Goal: Task Accomplishment & Management: Manage account settings

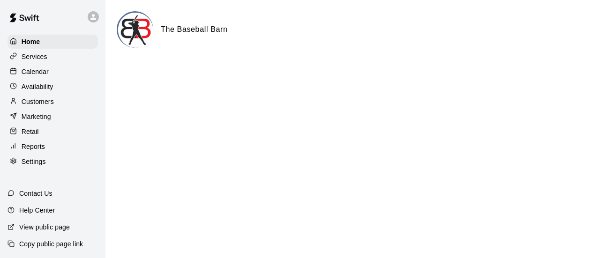
click at [31, 106] on p "Customers" at bounding box center [38, 101] width 32 height 9
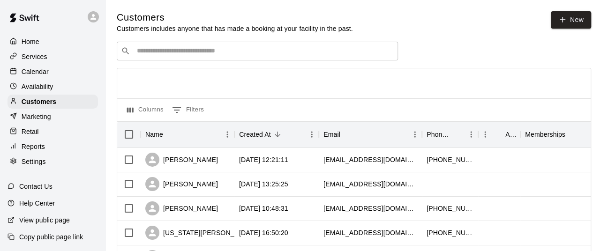
click at [218, 49] on input "Search customers by name or email" at bounding box center [264, 50] width 260 height 9
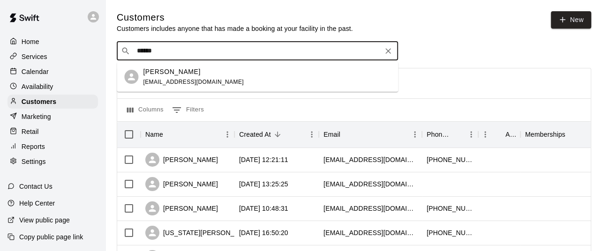
type input "****"
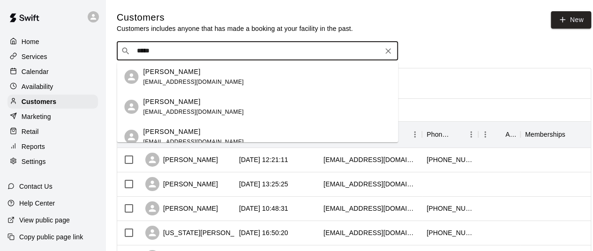
click at [185, 76] on p "[PERSON_NAME]" at bounding box center [171, 72] width 57 height 10
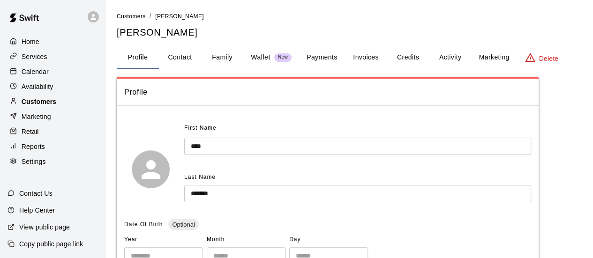
click at [54, 106] on p "Customers" at bounding box center [39, 101] width 35 height 9
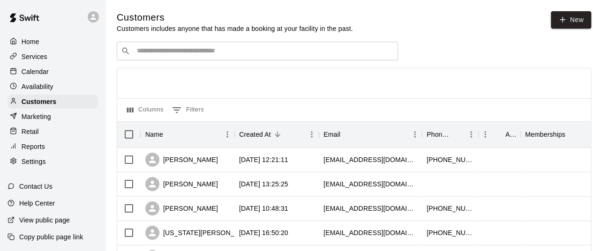
click at [234, 52] on input "Search customers by name or email" at bounding box center [264, 50] width 260 height 9
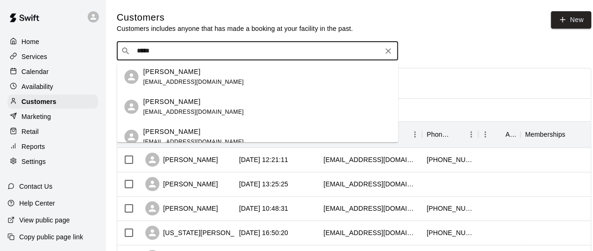
type input "****"
click at [169, 101] on p "[PERSON_NAME]" at bounding box center [171, 102] width 57 height 10
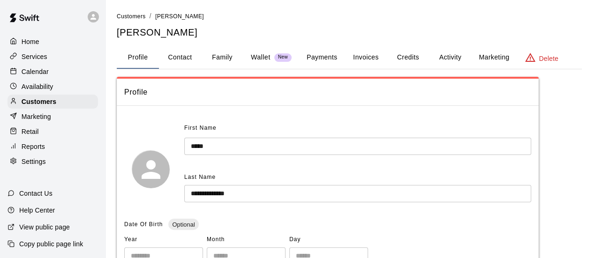
click at [192, 191] on input "**********" at bounding box center [357, 193] width 347 height 17
click at [368, 52] on button "Invoices" at bounding box center [365, 57] width 42 height 22
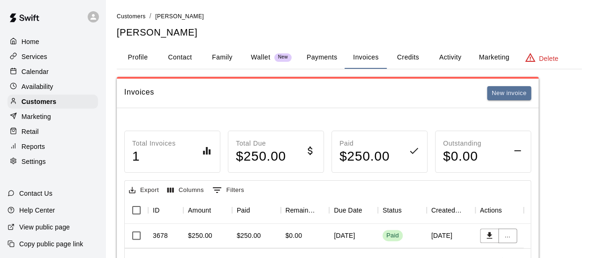
click at [318, 57] on button "Payments" at bounding box center [321, 57] width 45 height 22
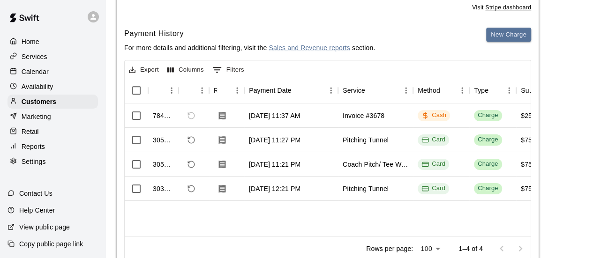
scroll to position [182, 0]
click at [355, 118] on div "Invoice #3678" at bounding box center [363, 115] width 42 height 9
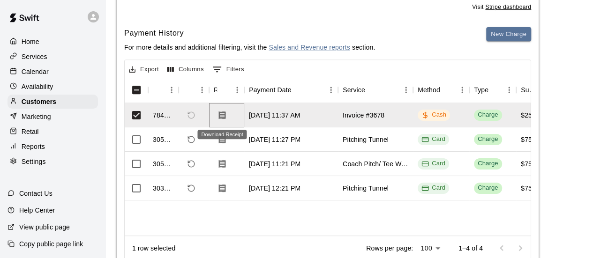
click at [227, 116] on button "Download Receipt" at bounding box center [222, 115] width 17 height 17
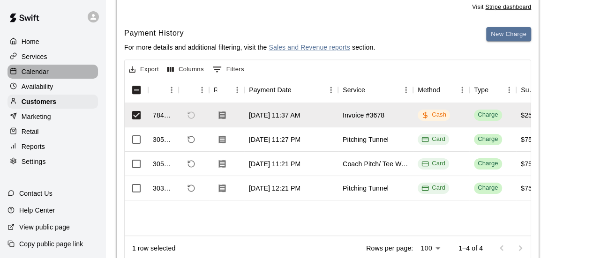
click at [45, 73] on p "Calendar" at bounding box center [35, 71] width 27 height 9
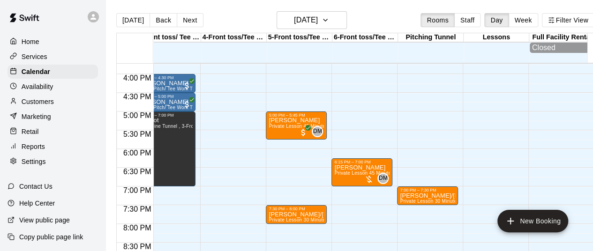
scroll to position [589, 150]
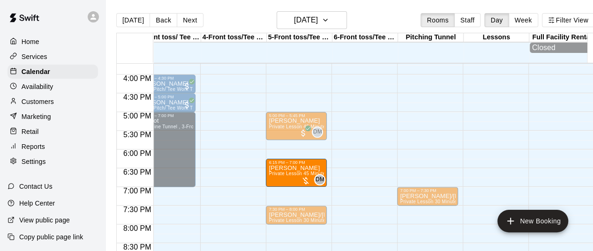
drag, startPoint x: 345, startPoint y: 177, endPoint x: 292, endPoint y: 179, distance: 52.5
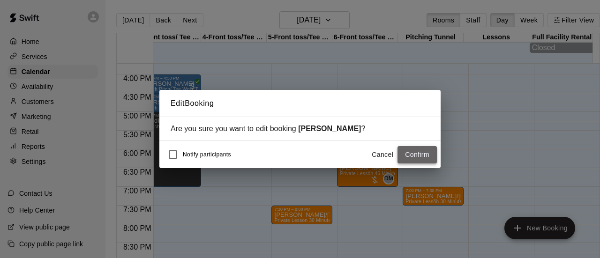
click at [414, 156] on button "Confirm" at bounding box center [416, 154] width 39 height 17
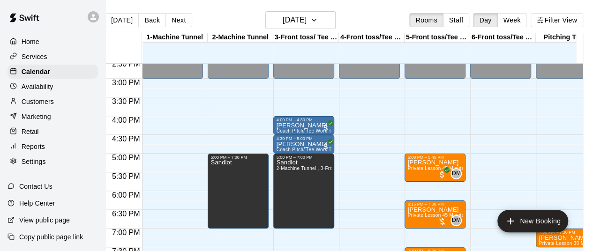
scroll to position [0, 1]
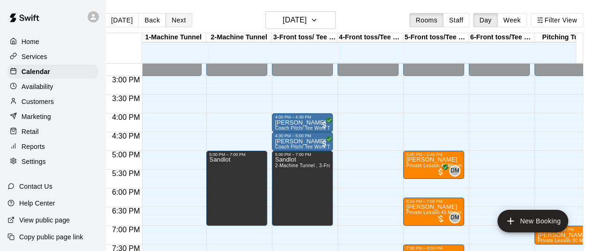
click at [175, 25] on button "Next" at bounding box center [178, 20] width 26 height 14
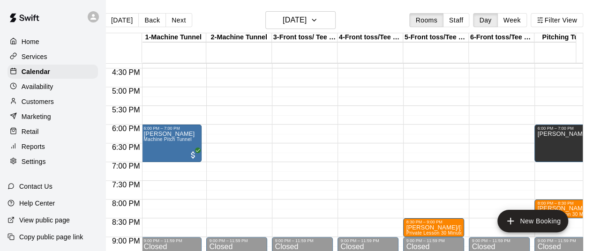
scroll to position [0, 0]
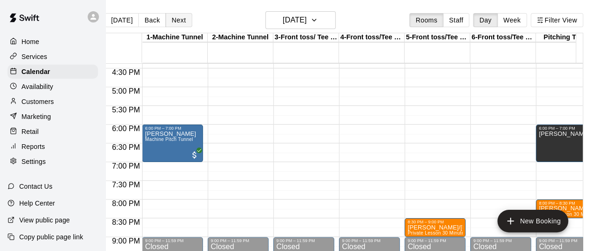
click at [174, 21] on button "Next" at bounding box center [178, 20] width 26 height 14
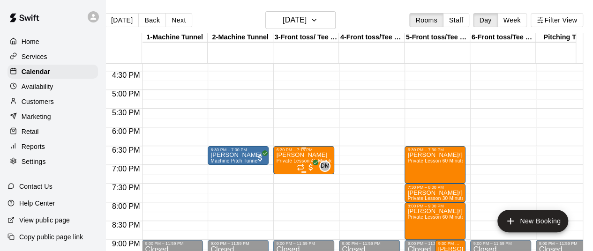
scroll to position [613, 0]
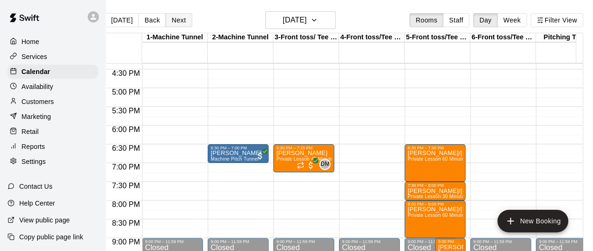
click at [179, 16] on button "Next" at bounding box center [178, 20] width 26 height 14
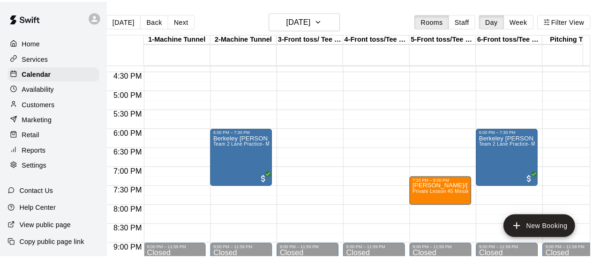
scroll to position [0, 0]
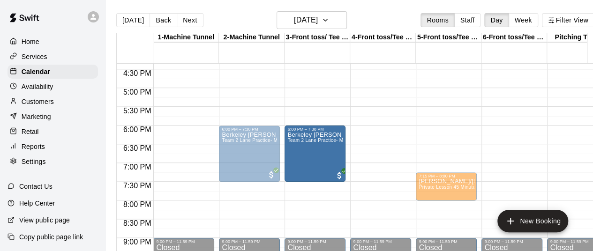
drag, startPoint x: 503, startPoint y: 154, endPoint x: 308, endPoint y: 163, distance: 195.1
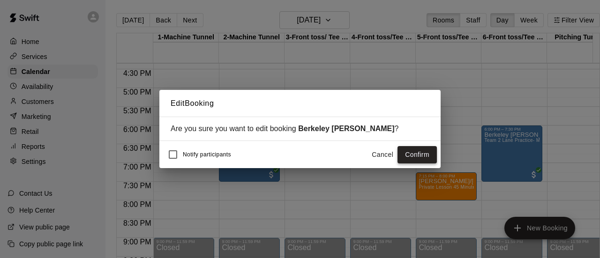
click at [414, 158] on button "Confirm" at bounding box center [416, 154] width 39 height 17
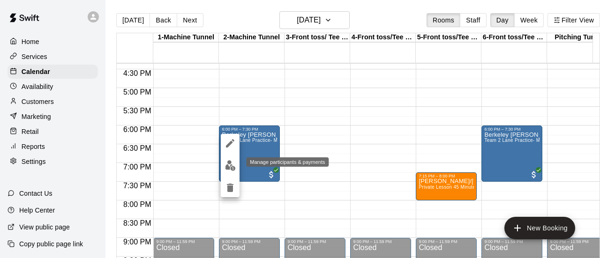
click at [226, 163] on img "edit" at bounding box center [230, 165] width 11 height 11
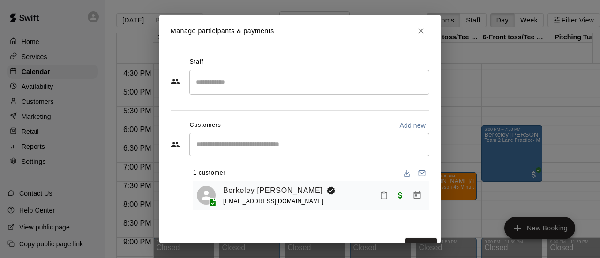
click at [419, 26] on button "Close" at bounding box center [420, 30] width 17 height 17
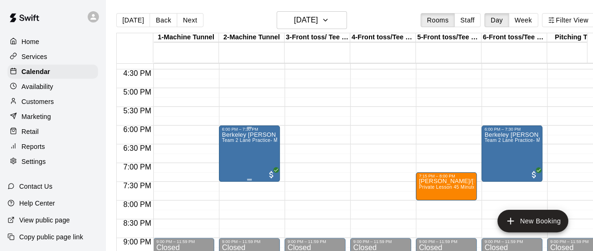
click at [242, 143] on span "Team 2 Lane Practice- Machine/Coach Pitch" at bounding box center [271, 140] width 99 height 5
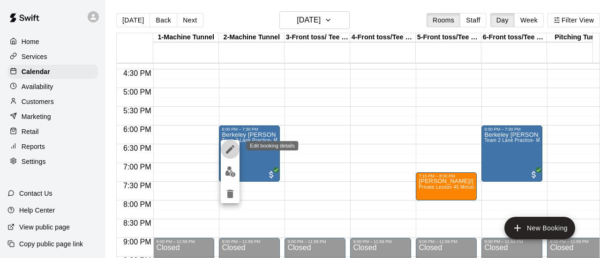
click at [233, 148] on icon "edit" at bounding box center [229, 149] width 11 height 11
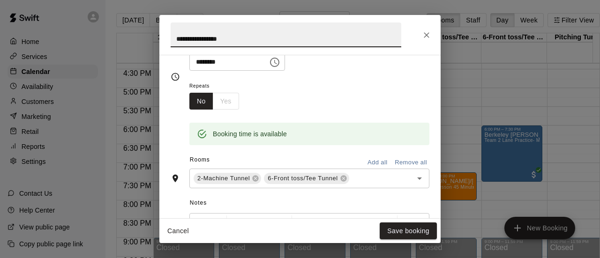
scroll to position [152, 0]
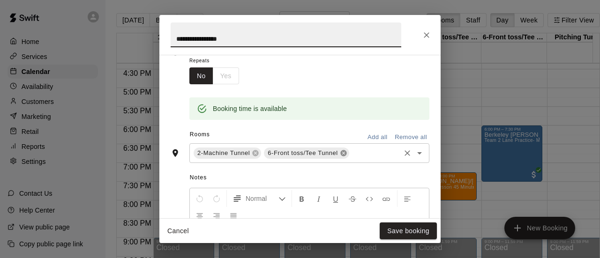
click at [345, 151] on icon at bounding box center [343, 153] width 6 height 6
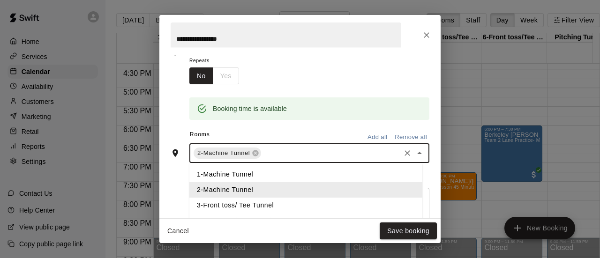
click at [313, 151] on input "text" at bounding box center [330, 154] width 136 height 12
click at [244, 206] on li "3-Front toss/ Tee Tunnel" at bounding box center [305, 205] width 233 height 15
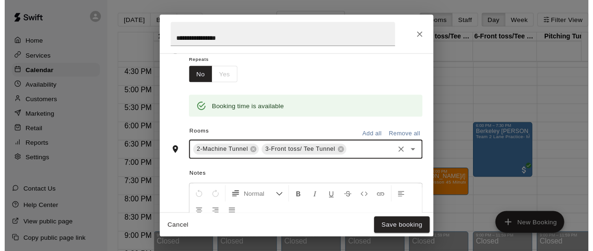
scroll to position [337, 0]
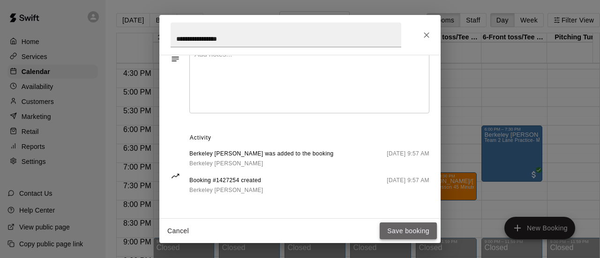
click at [410, 230] on button "Save booking" at bounding box center [408, 231] width 57 height 17
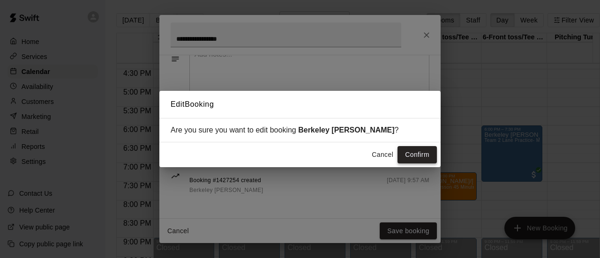
click at [412, 154] on button "Confirm" at bounding box center [416, 154] width 39 height 17
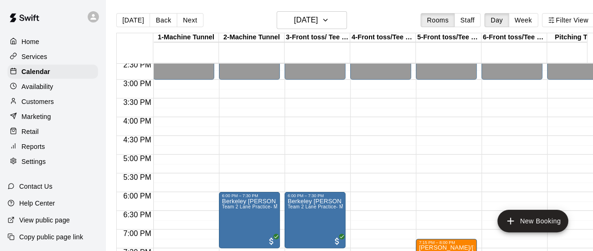
scroll to position [544, 0]
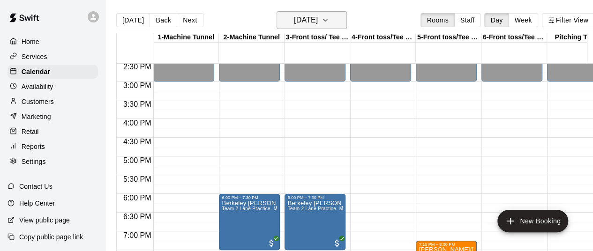
click at [329, 21] on icon "button" at bounding box center [324, 20] width 7 height 11
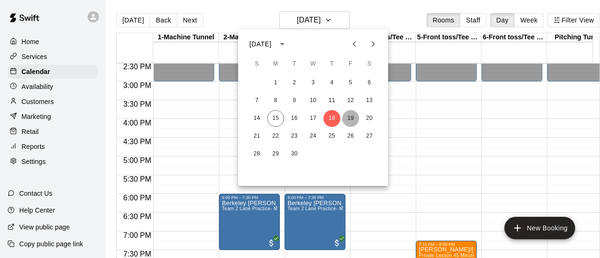
click at [354, 115] on button "19" at bounding box center [350, 118] width 17 height 17
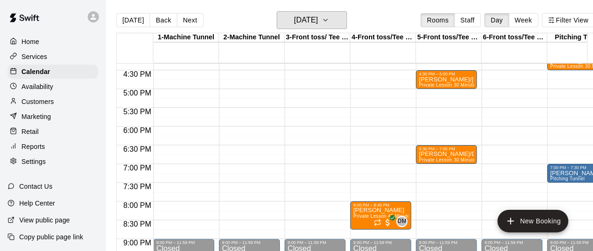
scroll to position [614, 0]
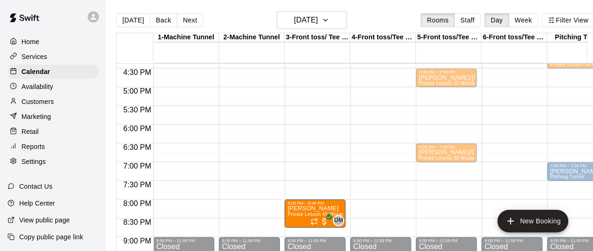
drag, startPoint x: 367, startPoint y: 212, endPoint x: 319, endPoint y: 216, distance: 47.9
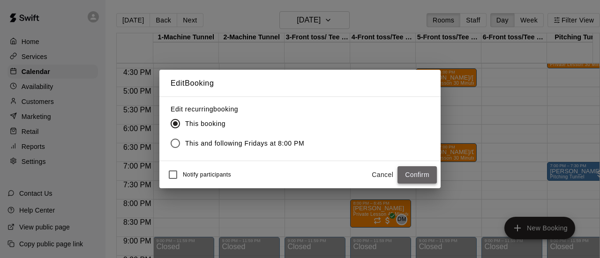
click at [414, 176] on button "Confirm" at bounding box center [416, 174] width 39 height 17
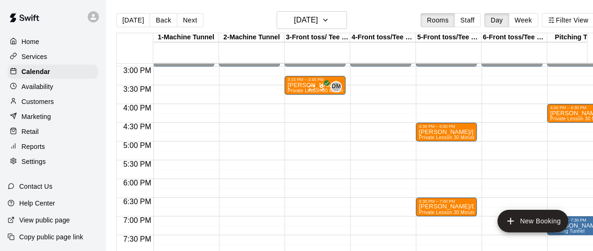
scroll to position [559, 0]
click at [183, 19] on button "Next" at bounding box center [190, 20] width 26 height 14
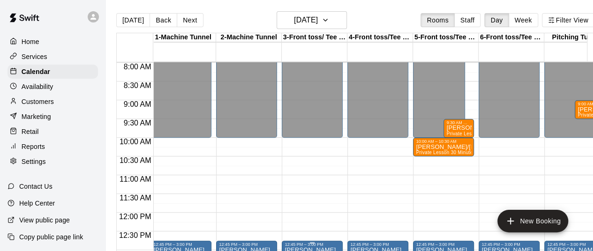
scroll to position [0, 0]
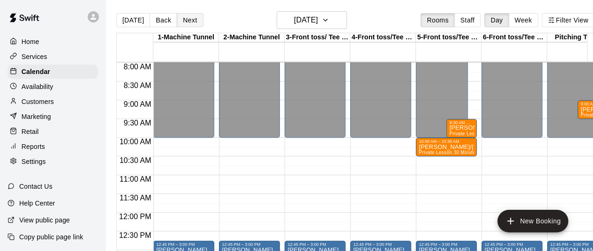
click at [189, 20] on button "Next" at bounding box center [190, 20] width 26 height 14
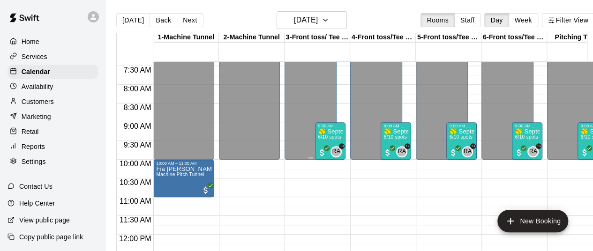
scroll to position [276, 0]
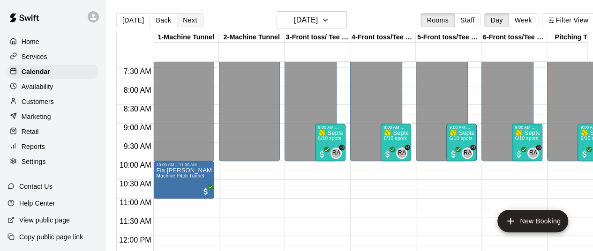
click at [190, 23] on button "Next" at bounding box center [190, 20] width 26 height 14
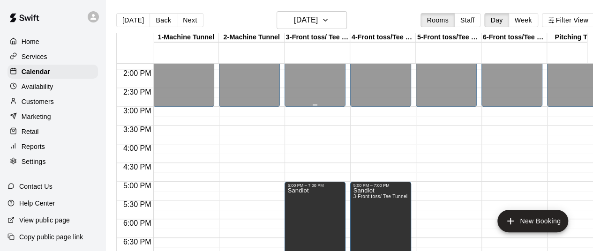
scroll to position [520, 0]
click at [192, 20] on button "Next" at bounding box center [190, 20] width 26 height 14
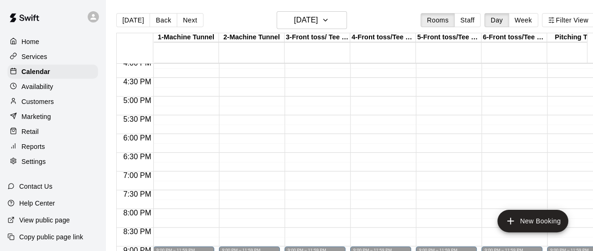
scroll to position [0, 149]
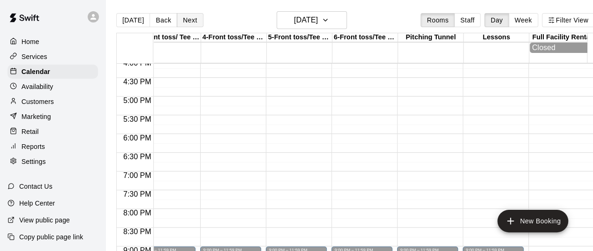
click at [181, 15] on button "Next" at bounding box center [190, 20] width 26 height 14
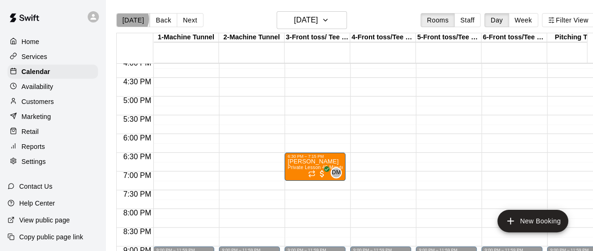
click at [132, 19] on button "[DATE]" at bounding box center [133, 20] width 34 height 14
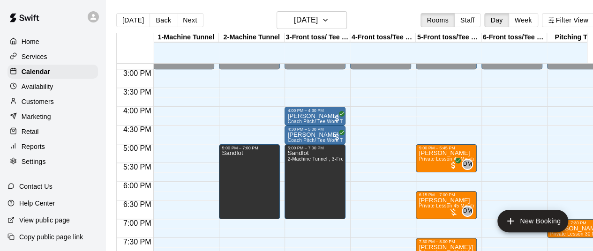
scroll to position [570, 0]
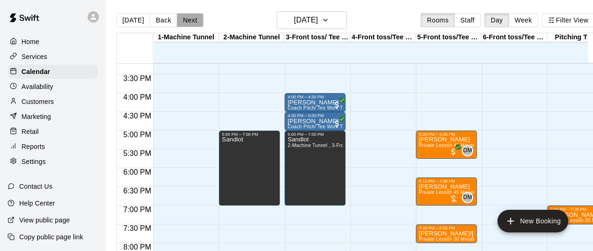
click at [190, 15] on button "Next" at bounding box center [190, 20] width 26 height 14
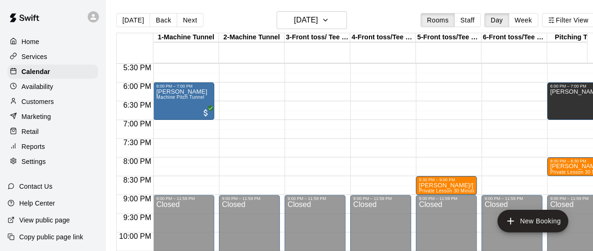
scroll to position [656, 0]
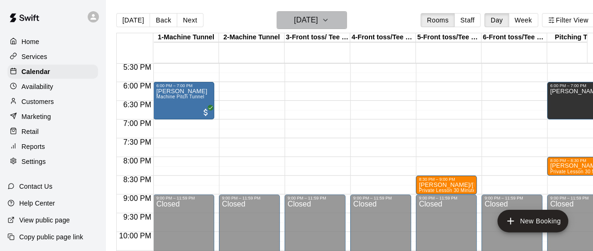
click at [329, 15] on icon "button" at bounding box center [324, 20] width 7 height 11
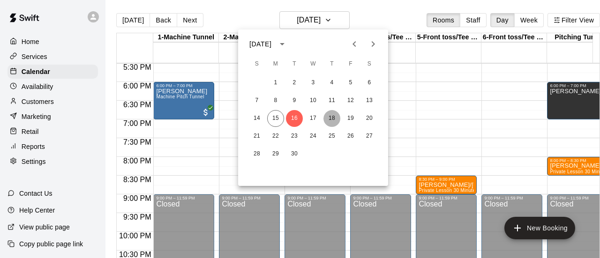
click at [329, 119] on button "18" at bounding box center [331, 118] width 17 height 17
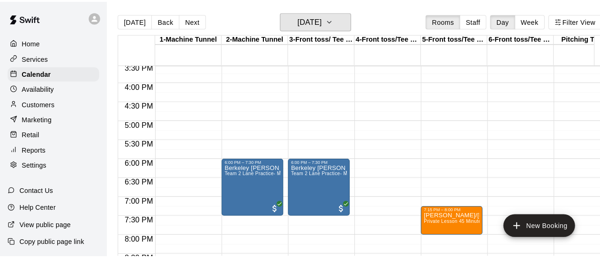
scroll to position [586, 0]
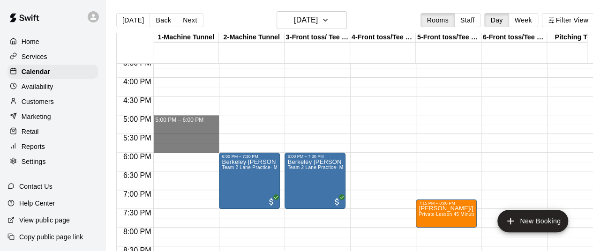
drag, startPoint x: 186, startPoint y: 117, endPoint x: 188, endPoint y: 147, distance: 29.6
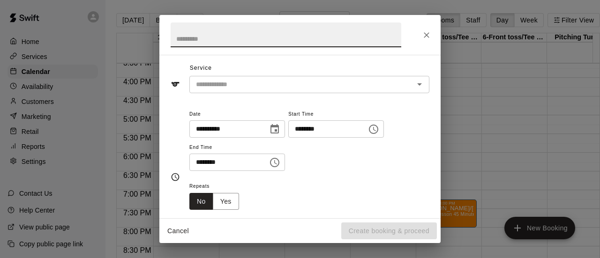
scroll to position [0, 0]
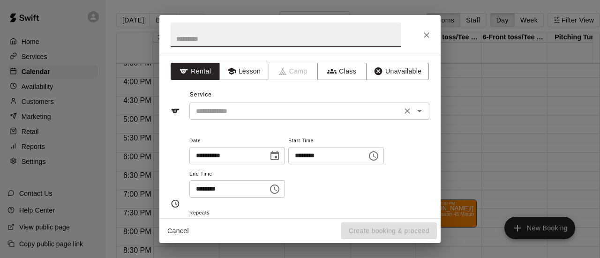
click at [261, 112] on input "text" at bounding box center [295, 111] width 207 height 12
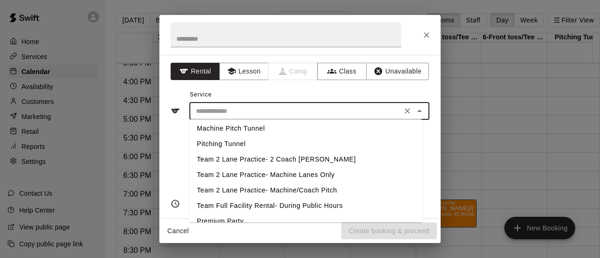
scroll to position [65, 0]
click at [288, 173] on li "Team 2 Lane Practice- Machine Lanes Only" at bounding box center [305, 174] width 233 height 15
type input "**********"
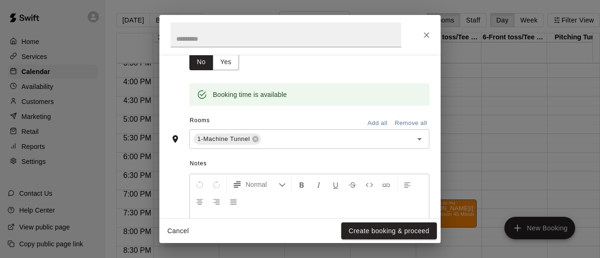
scroll to position [167, 0]
click at [292, 137] on input "text" at bounding box center [330, 139] width 136 height 12
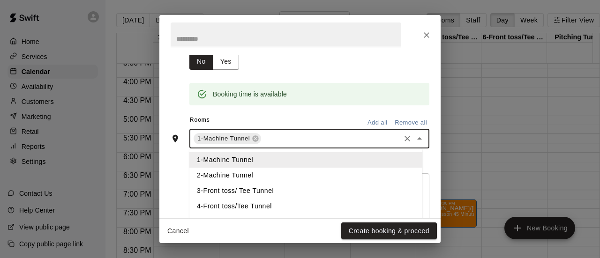
click at [219, 173] on li "2-Machine Tunnel" at bounding box center [305, 175] width 233 height 15
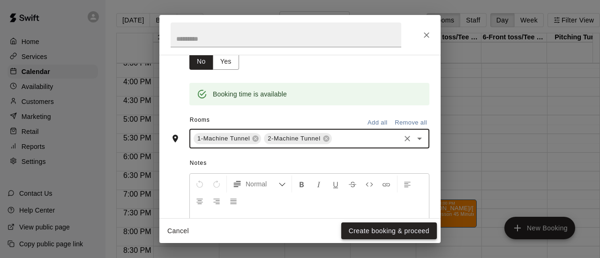
click at [372, 233] on button "Create booking & proceed" at bounding box center [389, 231] width 96 height 17
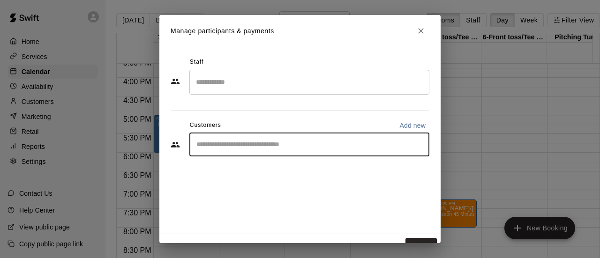
click at [220, 148] on input "Start typing to search customers..." at bounding box center [309, 144] width 231 height 9
type input "******"
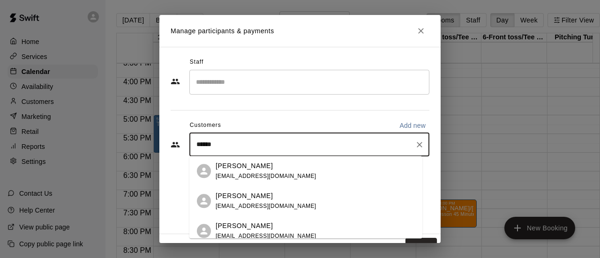
click at [232, 171] on div "[PERSON_NAME] [EMAIL_ADDRESS][DOMAIN_NAME]" at bounding box center [266, 171] width 101 height 20
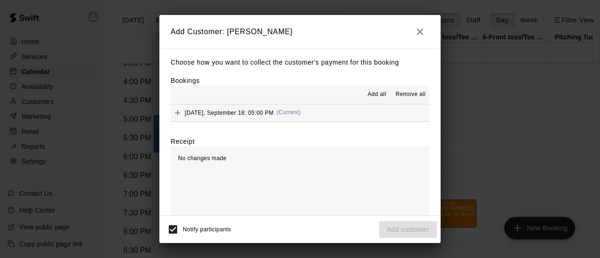
click at [231, 119] on div "[DATE], September 18: 05:00 PM (Current)" at bounding box center [236, 113] width 130 height 14
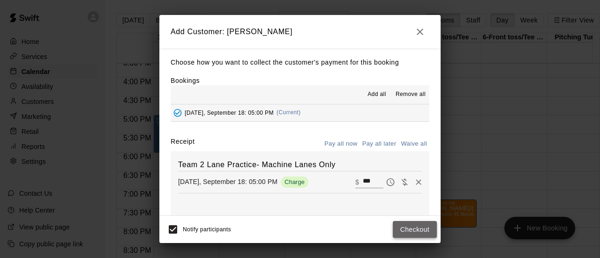
click at [404, 234] on button "Checkout" at bounding box center [415, 229] width 44 height 17
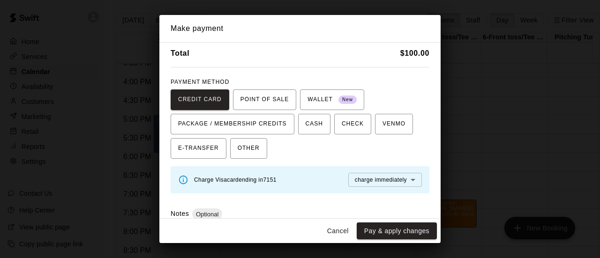
scroll to position [0, 0]
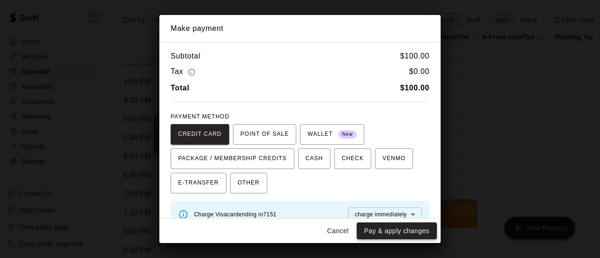
click at [372, 235] on button "Pay & apply changes" at bounding box center [397, 231] width 80 height 17
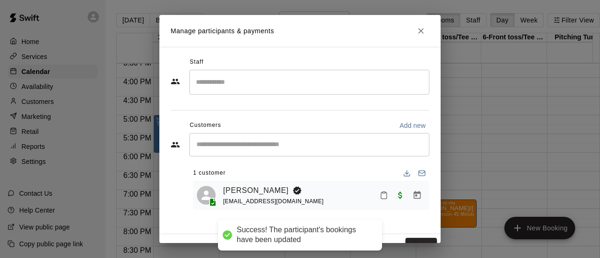
click at [406, 240] on button "Done" at bounding box center [420, 246] width 31 height 17
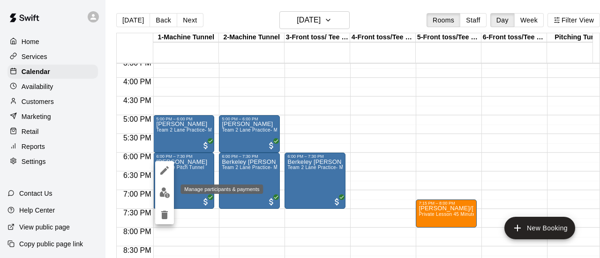
click at [166, 195] on img "edit" at bounding box center [164, 192] width 11 height 11
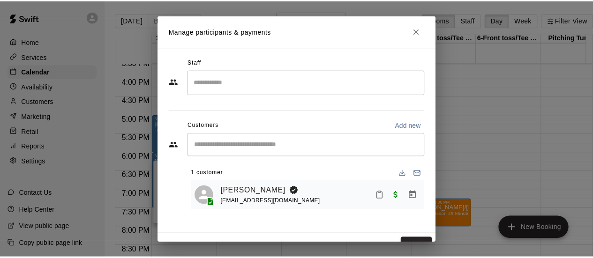
scroll to position [15, 0]
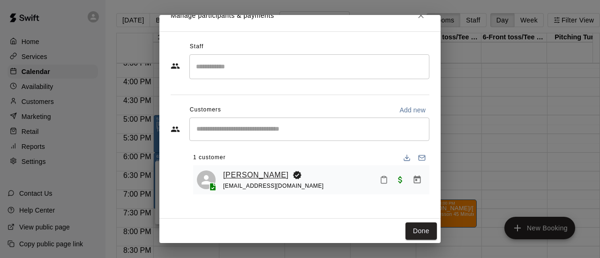
click at [253, 174] on link "[PERSON_NAME]" at bounding box center [256, 175] width 66 height 12
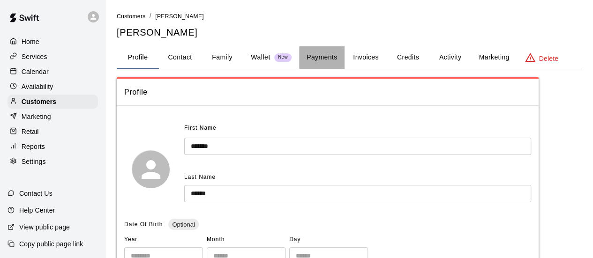
click at [331, 56] on button "Payments" at bounding box center [321, 57] width 45 height 22
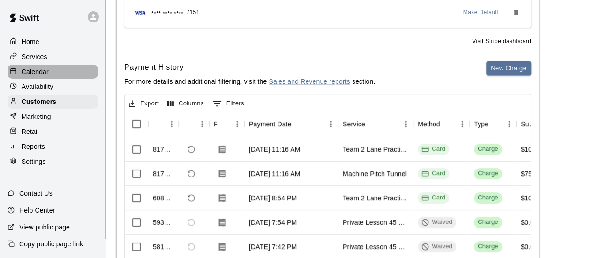
click at [33, 70] on p "Calendar" at bounding box center [35, 71] width 27 height 9
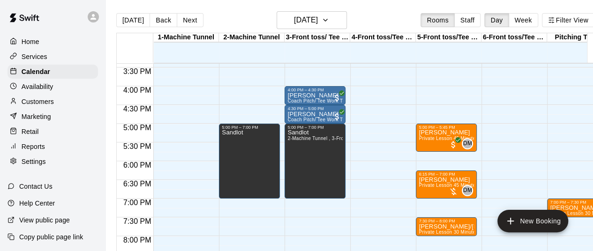
scroll to position [576, 0]
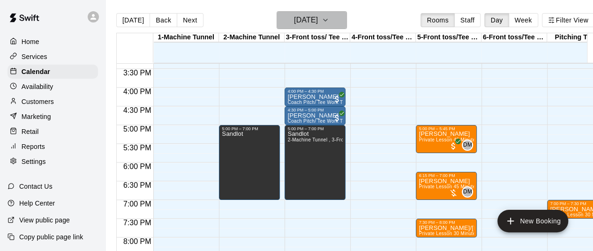
click at [329, 25] on icon "button" at bounding box center [324, 20] width 7 height 11
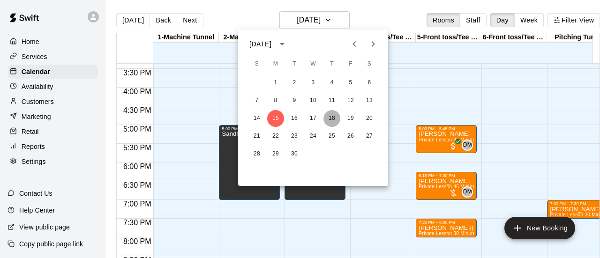
click at [332, 119] on button "18" at bounding box center [331, 118] width 17 height 17
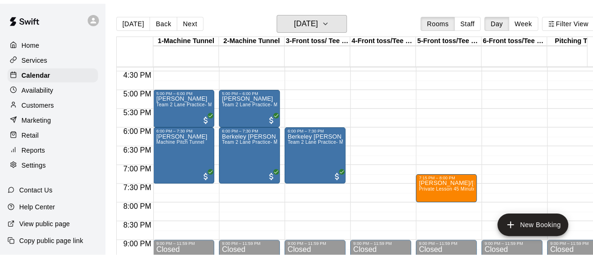
scroll to position [610, 0]
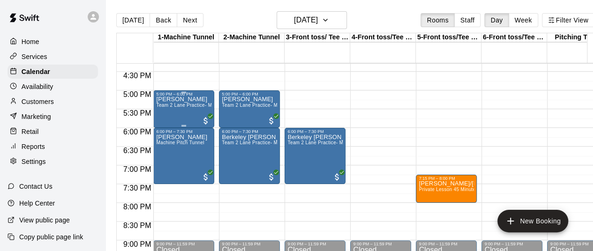
click at [175, 99] on p "[PERSON_NAME]" at bounding box center [183, 99] width 55 height 0
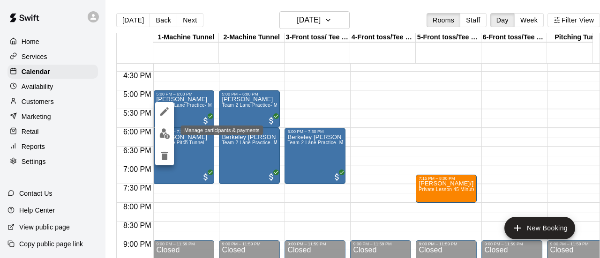
click at [162, 135] on img "edit" at bounding box center [164, 133] width 11 height 11
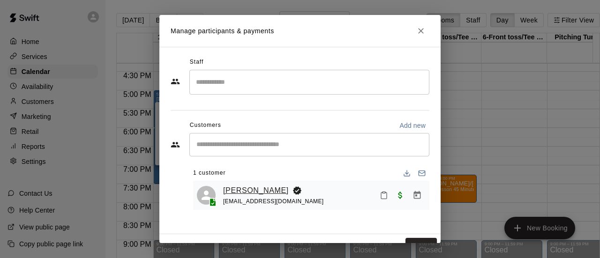
click at [240, 189] on link "[PERSON_NAME]" at bounding box center [256, 191] width 66 height 12
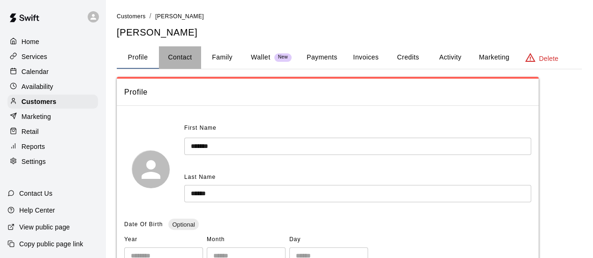
click at [176, 54] on button "Contact" at bounding box center [180, 57] width 42 height 22
select select "**"
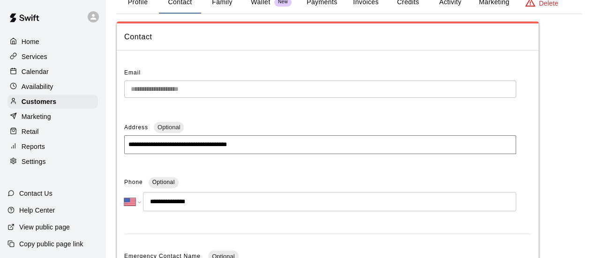
scroll to position [56, 0]
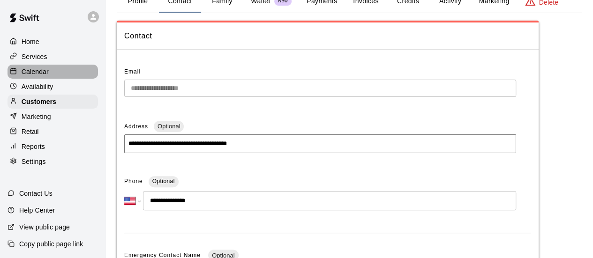
click at [51, 73] on div "Calendar" at bounding box center [52, 72] width 90 height 14
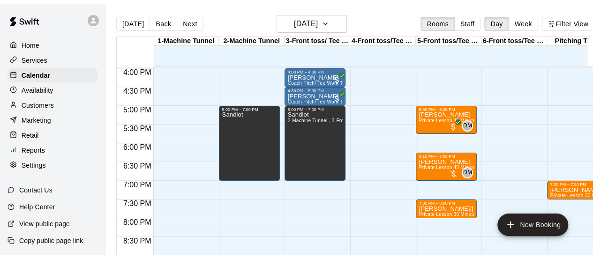
scroll to position [0, 0]
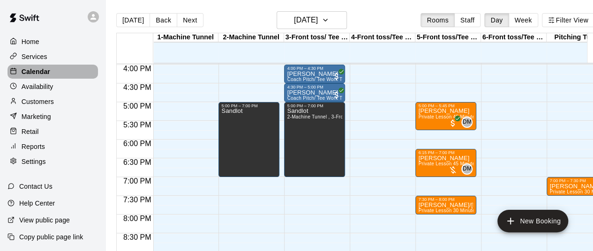
click at [42, 72] on p "Calendar" at bounding box center [36, 71] width 29 height 9
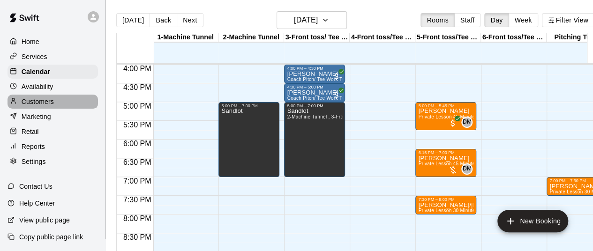
click at [33, 101] on p "Customers" at bounding box center [38, 101] width 32 height 9
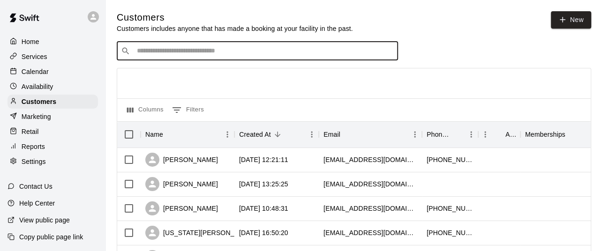
click at [240, 51] on input "Search customers by name or email" at bounding box center [264, 50] width 260 height 9
type input "******"
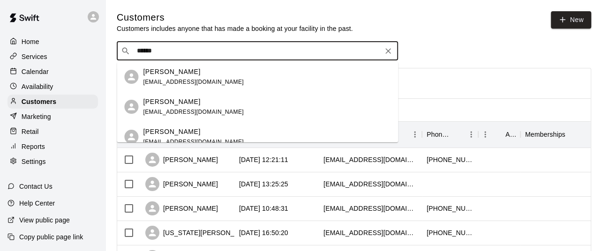
click at [173, 82] on span "[EMAIL_ADDRESS][DOMAIN_NAME]" at bounding box center [193, 82] width 101 height 7
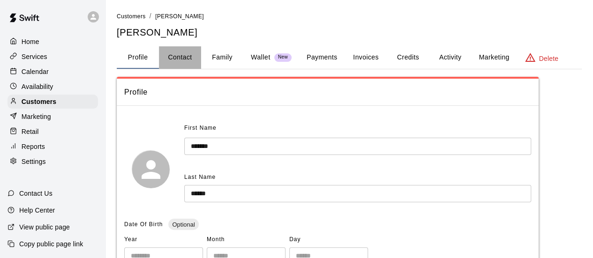
click at [179, 58] on button "Contact" at bounding box center [180, 57] width 42 height 22
select select "**"
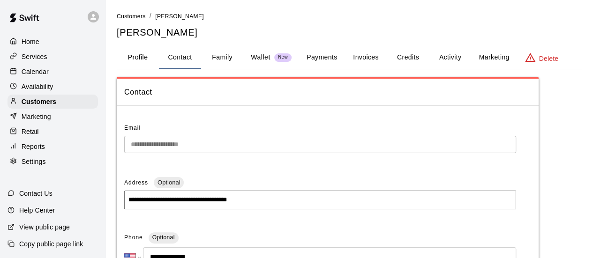
click at [43, 76] on p "Calendar" at bounding box center [35, 71] width 27 height 9
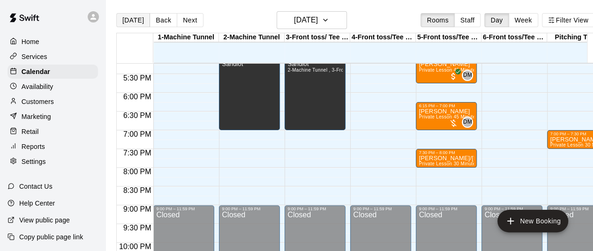
click at [134, 15] on button "[DATE]" at bounding box center [133, 20] width 34 height 14
click at [29, 46] on p "Home" at bounding box center [31, 41] width 18 height 9
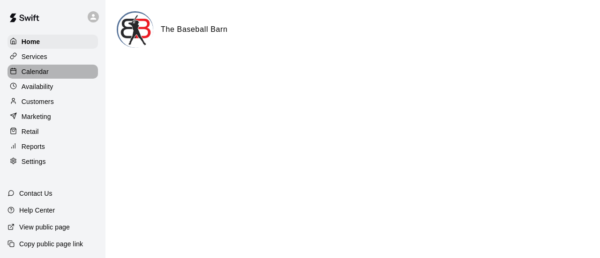
click at [44, 73] on p "Calendar" at bounding box center [35, 71] width 27 height 9
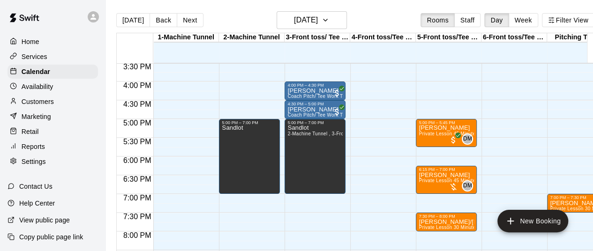
scroll to position [550, 0]
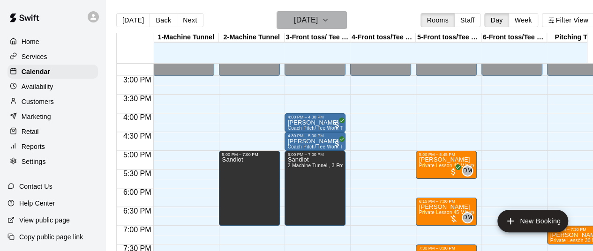
click at [347, 16] on button "[DATE]" at bounding box center [311, 20] width 70 height 18
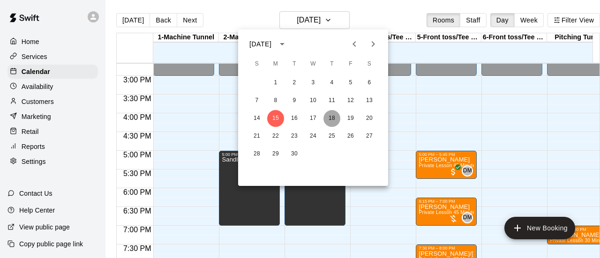
click at [332, 118] on button "18" at bounding box center [331, 118] width 17 height 17
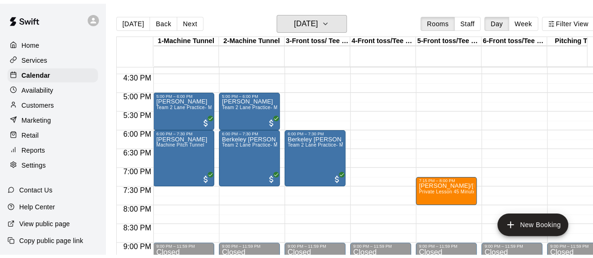
scroll to position [607, 0]
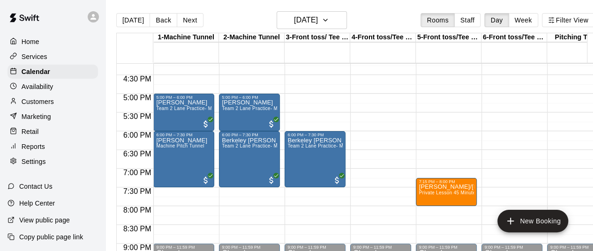
click at [194, 117] on div "[PERSON_NAME] Team 2 Lane Practice- Machine Lanes Only" at bounding box center [183, 225] width 55 height 251
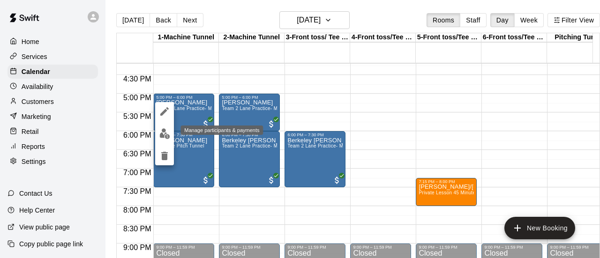
click at [166, 135] on img "edit" at bounding box center [164, 133] width 11 height 11
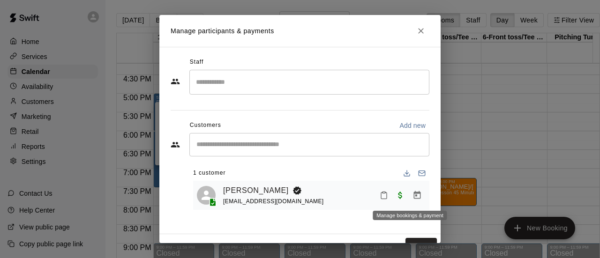
click at [412, 196] on icon "Manage bookings & payment" at bounding box center [416, 195] width 9 height 9
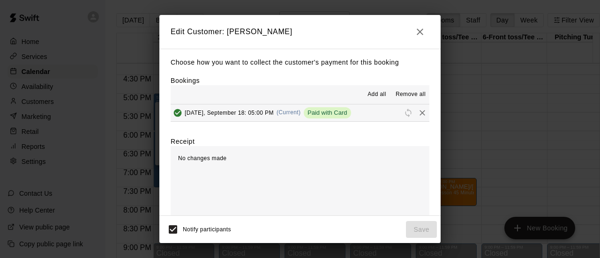
click at [395, 96] on span "Remove all" at bounding box center [410, 94] width 30 height 9
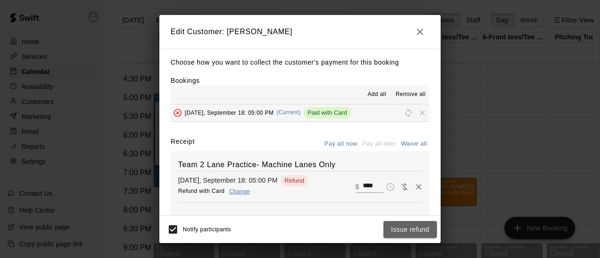
click at [402, 232] on button "Issue refund" at bounding box center [409, 229] width 53 height 17
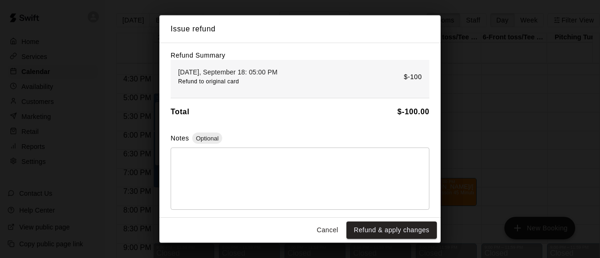
click at [387, 235] on button "Refund & apply changes" at bounding box center [391, 230] width 90 height 17
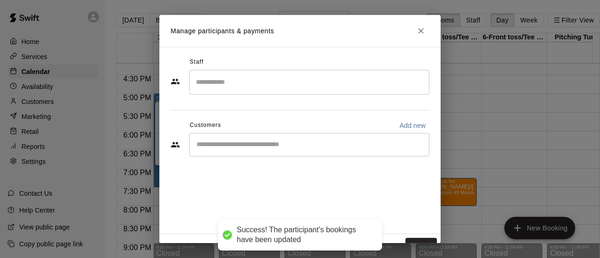
click at [417, 241] on button "Done" at bounding box center [420, 246] width 31 height 17
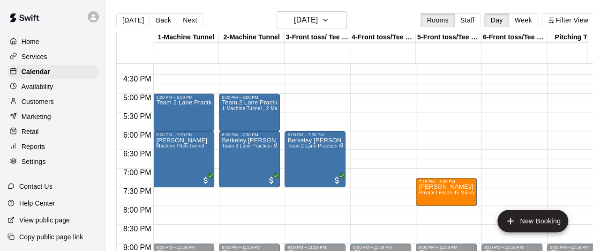
click at [187, 103] on p "Team 2 Lane Practice- Machine Lanes Only" at bounding box center [183, 103] width 55 height 0
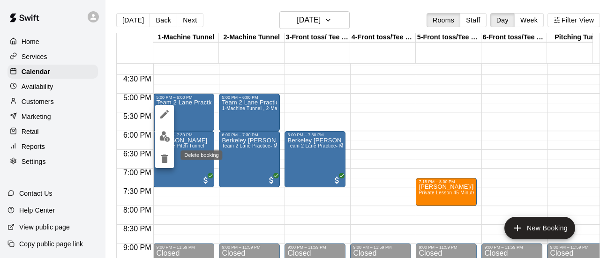
click at [165, 165] on button "delete" at bounding box center [164, 158] width 19 height 19
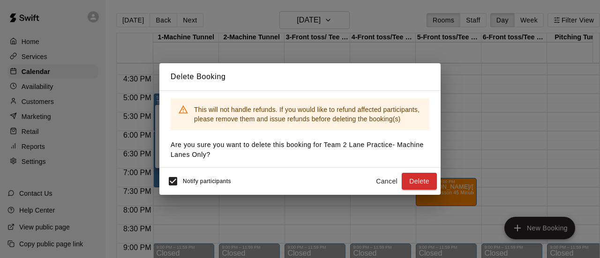
drag, startPoint x: 423, startPoint y: 177, endPoint x: 407, endPoint y: 187, distance: 18.7
click at [407, 187] on button "Delete" at bounding box center [419, 181] width 35 height 17
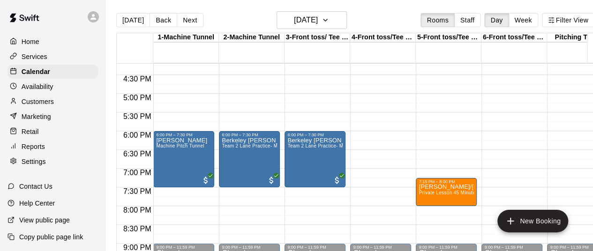
click at [186, 148] on span "Machine Pitch Tunnel" at bounding box center [180, 145] width 48 height 5
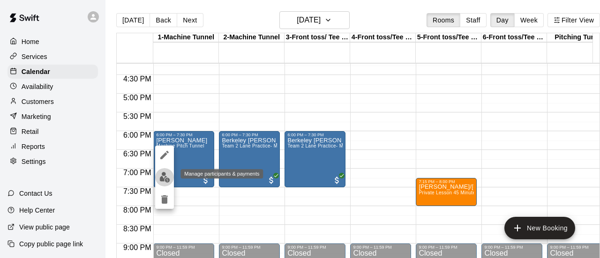
click at [165, 180] on img "edit" at bounding box center [164, 177] width 11 height 11
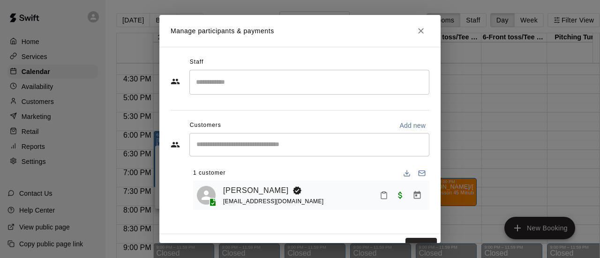
click at [234, 193] on link "[PERSON_NAME]" at bounding box center [256, 191] width 66 height 12
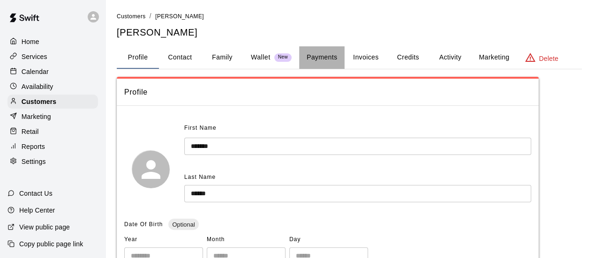
click at [312, 63] on button "Payments" at bounding box center [321, 57] width 45 height 22
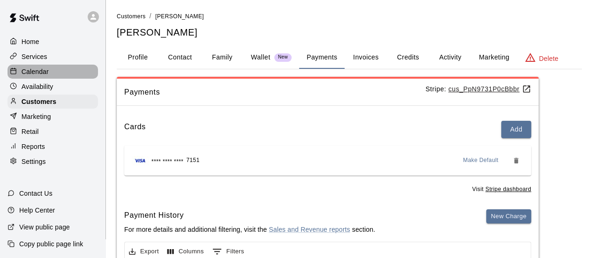
click at [37, 74] on p "Calendar" at bounding box center [35, 71] width 27 height 9
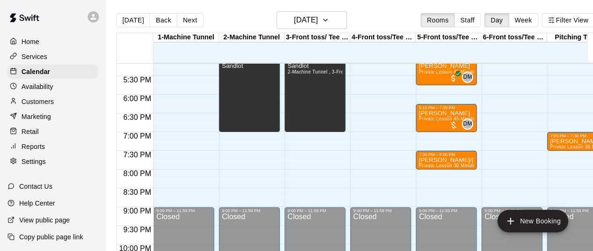
scroll to position [644, 0]
